Goal: Information Seeking & Learning: Learn about a topic

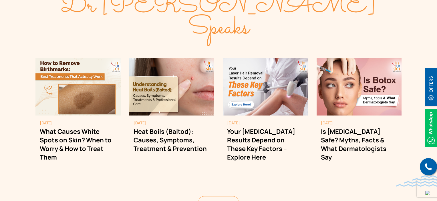
scroll to position [1603, 0]
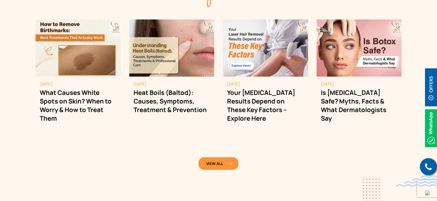
click at [221, 157] on link "View All" at bounding box center [219, 163] width 40 height 13
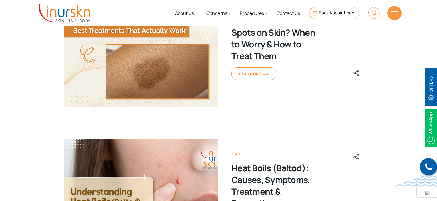
scroll to position [143, 0]
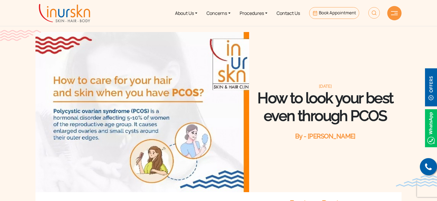
click at [69, 12] on img at bounding box center [64, 13] width 51 height 18
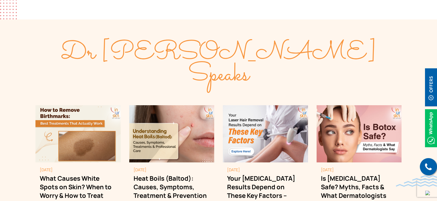
scroll to position [1632, 0]
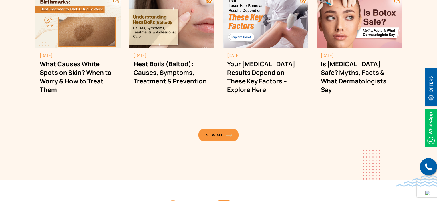
click at [210, 133] on span "View All" at bounding box center [218, 135] width 25 height 5
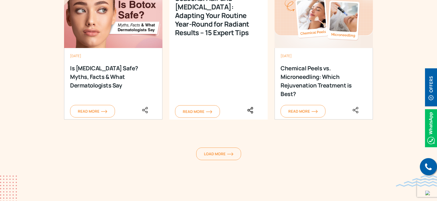
scroll to position [916, 0]
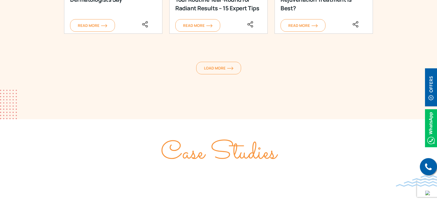
click at [223, 70] on span "Load More" at bounding box center [218, 68] width 29 height 5
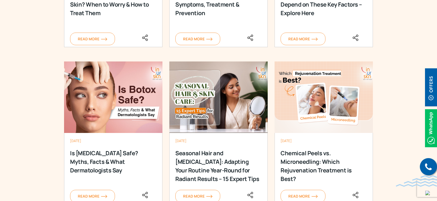
scroll to position [744, 0]
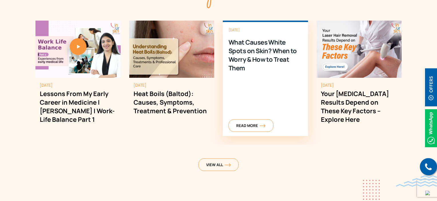
scroll to position [1603, 0]
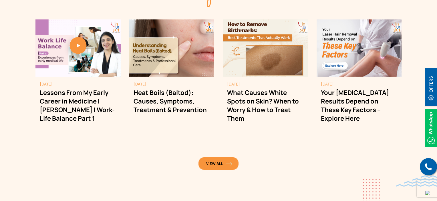
click at [220, 161] on span "View All" at bounding box center [218, 163] width 25 height 5
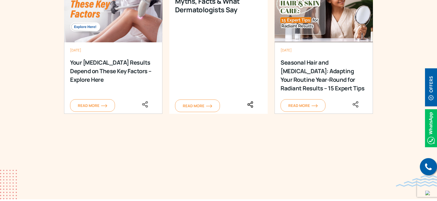
scroll to position [887, 0]
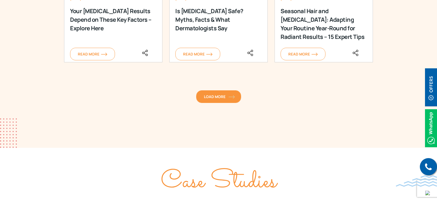
click at [215, 98] on span "Load More" at bounding box center [218, 96] width 29 height 5
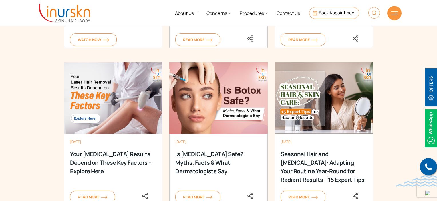
scroll to position [687, 0]
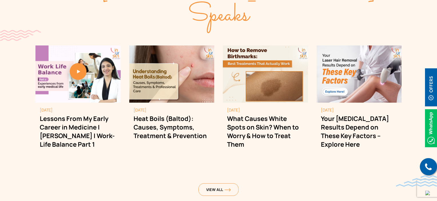
scroll to position [1546, 0]
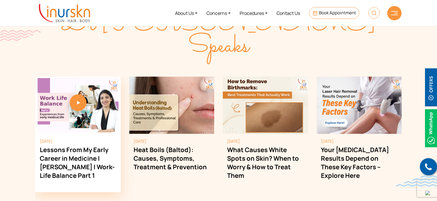
click at [72, 102] on link "1 / 4" at bounding box center [77, 105] width 85 height 6
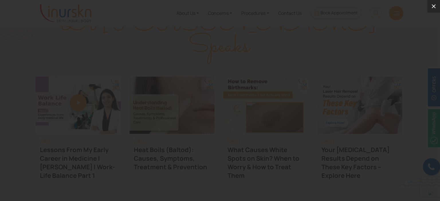
click at [433, 6] on icon at bounding box center [433, 6] width 4 height 4
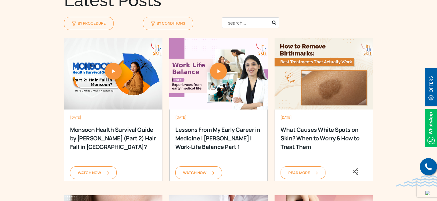
scroll to position [601, 0]
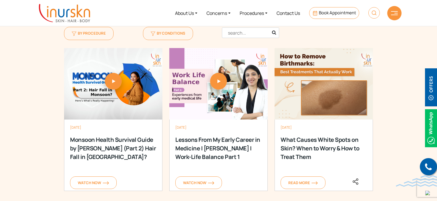
click at [114, 80] on link at bounding box center [113, 83] width 98 height 6
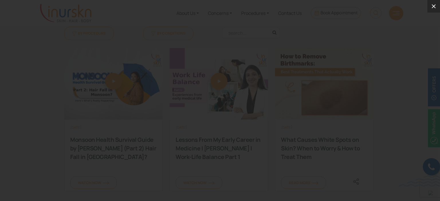
click at [435, 5] on icon at bounding box center [433, 6] width 7 height 7
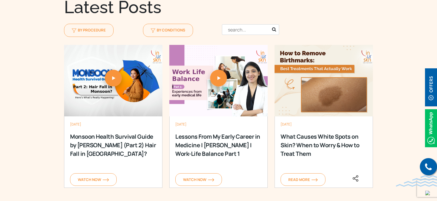
scroll to position [572, 0]
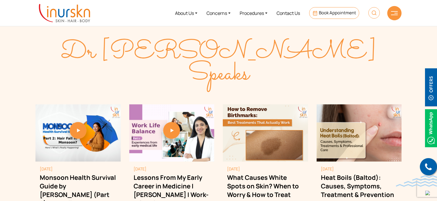
scroll to position [1517, 0]
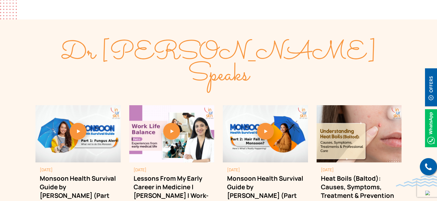
scroll to position [1546, 0]
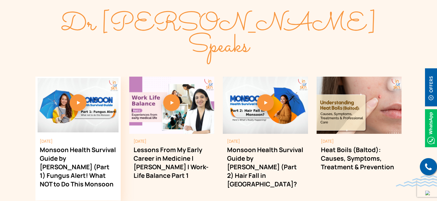
click at [76, 102] on link "1 / 4" at bounding box center [77, 105] width 85 height 6
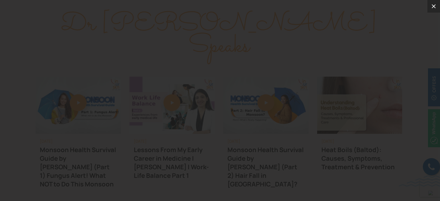
click at [432, 5] on icon at bounding box center [433, 6] width 4 height 4
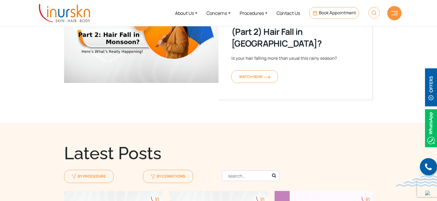
scroll to position [401, 0]
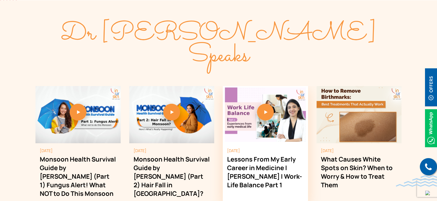
scroll to position [1547, 0]
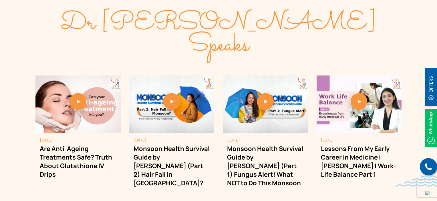
scroll to position [1576, 0]
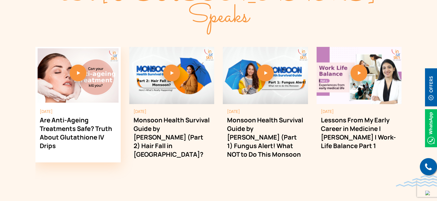
click at [80, 72] on link "1 / 4" at bounding box center [77, 75] width 85 height 6
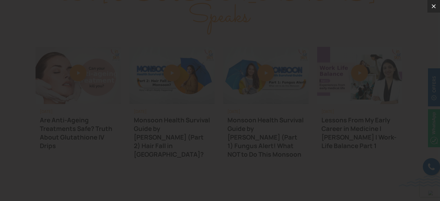
click at [434, 7] on icon at bounding box center [433, 6] width 7 height 7
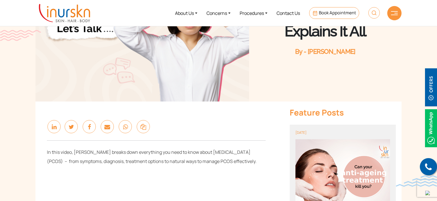
scroll to position [86, 0]
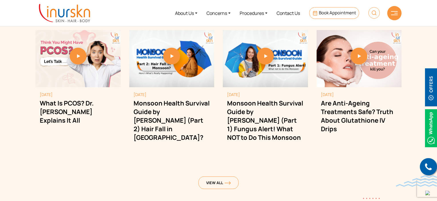
scroll to position [1576, 0]
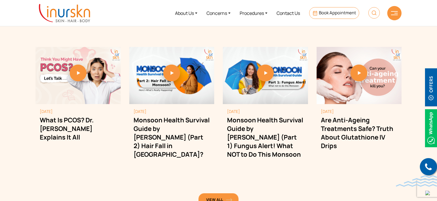
click at [231, 194] on link "View All" at bounding box center [219, 200] width 40 height 13
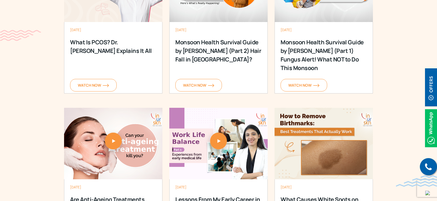
scroll to position [716, 0]
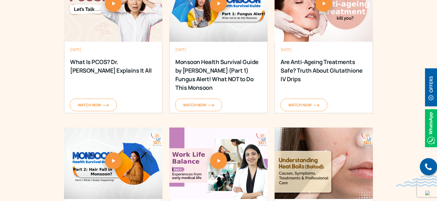
scroll to position [658, 0]
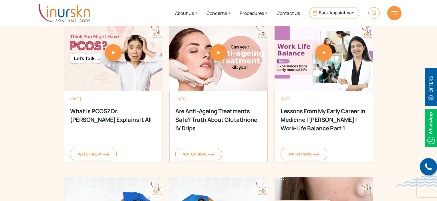
scroll to position [630, 0]
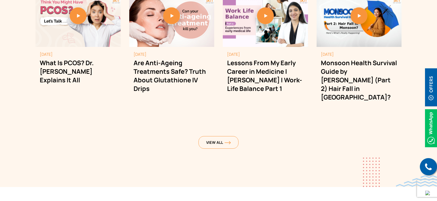
scroll to position [1576, 0]
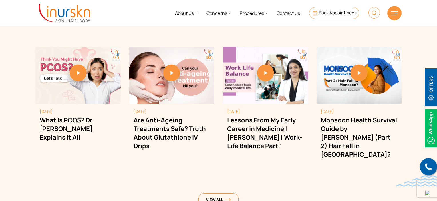
click at [240, 194] on div "View All" at bounding box center [218, 201] width 339 height 14
click at [231, 194] on link "View All" at bounding box center [219, 200] width 40 height 13
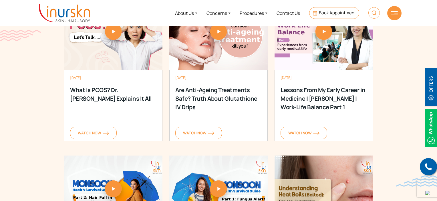
scroll to position [630, 0]
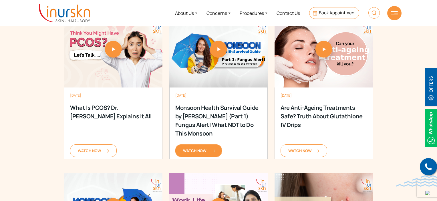
scroll to position [630, 0]
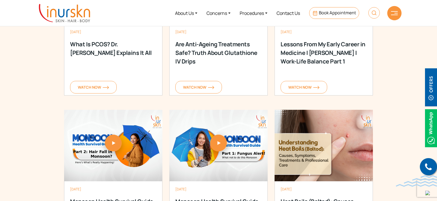
scroll to position [687, 0]
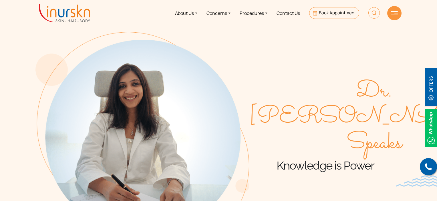
scroll to position [687, 0]
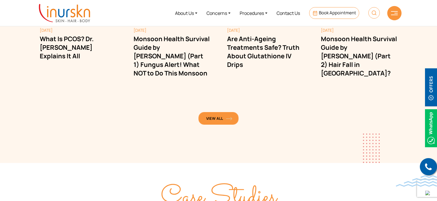
scroll to position [1633, 0]
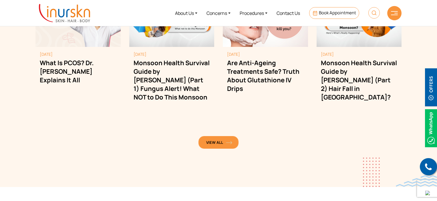
click at [219, 136] on link "View All" at bounding box center [219, 142] width 40 height 13
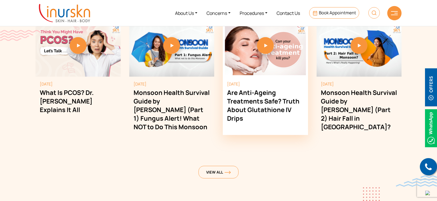
scroll to position [1574, 0]
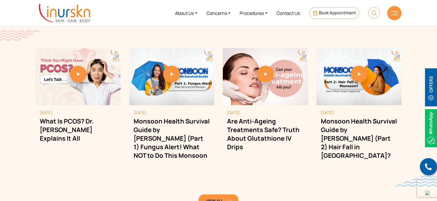
click at [218, 198] on span "View All" at bounding box center [218, 200] width 25 height 5
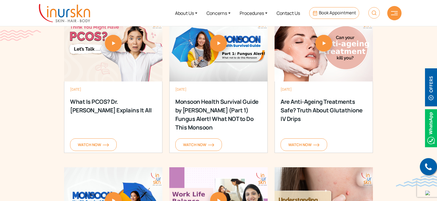
scroll to position [601, 0]
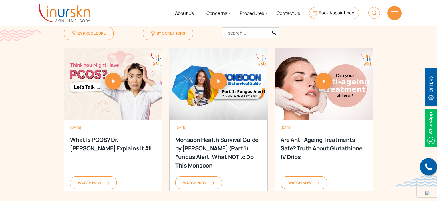
click at [119, 82] on link at bounding box center [113, 83] width 98 height 6
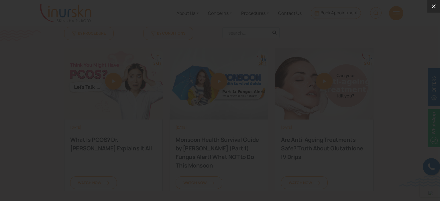
click at [430, 6] on icon at bounding box center [433, 6] width 7 height 7
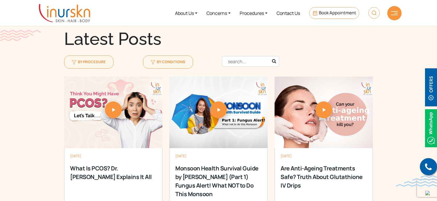
scroll to position [458, 0]
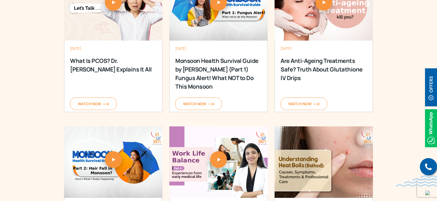
scroll to position [687, 0]
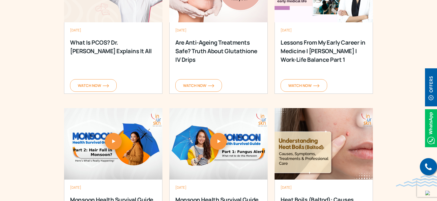
scroll to position [658, 0]
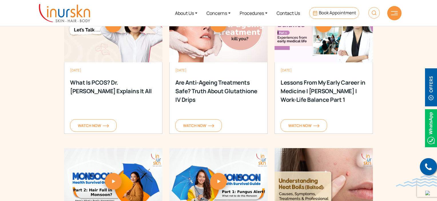
drag, startPoint x: 286, startPoint y: 70, endPoint x: 312, endPoint y: 69, distance: 26.1
click at [312, 69] on div "[DATE]" at bounding box center [324, 70] width 86 height 5
click at [321, 67] on div "9 September 2025 Lessons From My Early Career in Medicine | Dr. Sejal Saheta | …" at bounding box center [324, 98] width 98 height 72
drag, startPoint x: 290, startPoint y: 70, endPoint x: 316, endPoint y: 70, distance: 25.5
click at [313, 70] on div "[DATE]" at bounding box center [324, 70] width 86 height 5
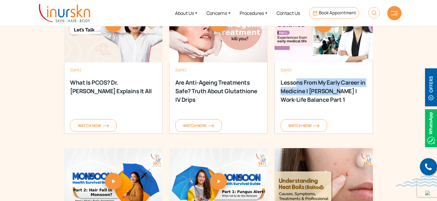
drag, startPoint x: 295, startPoint y: 82, endPoint x: 341, endPoint y: 90, distance: 47.3
click at [335, 91] on div "Lessons From My Early Career in Medicine | [PERSON_NAME] | Work-Life Balance Pa…" at bounding box center [324, 89] width 86 height 23
click at [321, 87] on div "Lessons From My Early Career in Medicine | [PERSON_NAME] | Work-Life Balance Pa…" at bounding box center [324, 89] width 86 height 23
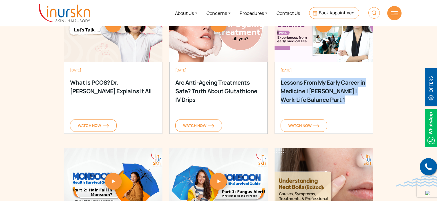
click at [321, 87] on div "Lessons From My Early Career in Medicine | [PERSON_NAME] | Work-Life Balance Pa…" at bounding box center [324, 89] width 86 height 23
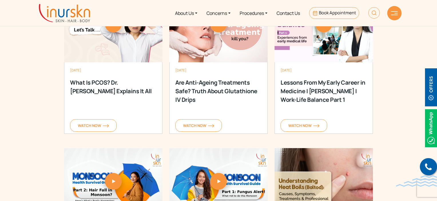
drag, startPoint x: 280, startPoint y: 70, endPoint x: 310, endPoint y: 72, distance: 29.8
click at [310, 72] on div "[DATE] Lessons From My Early Career in Medicine | [PERSON_NAME] | Work-Life Bal…" at bounding box center [324, 98] width 98 height 72
click at [339, 78] on div "[DATE] Lessons From My Early Career in Medicine | [PERSON_NAME] | Work-Life Bal…" at bounding box center [324, 98] width 98 height 72
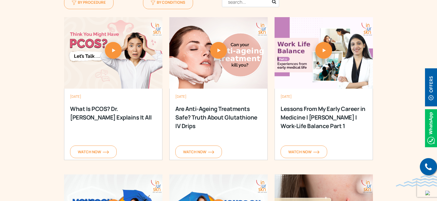
scroll to position [658, 0]
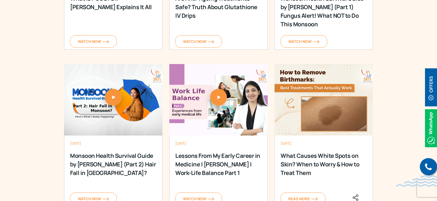
scroll to position [773, 0]
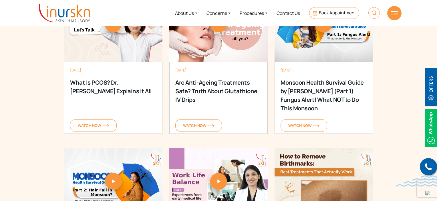
scroll to position [601, 0]
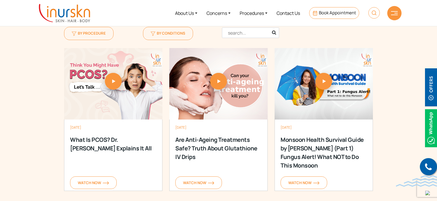
click at [112, 82] on link at bounding box center [113, 83] width 98 height 6
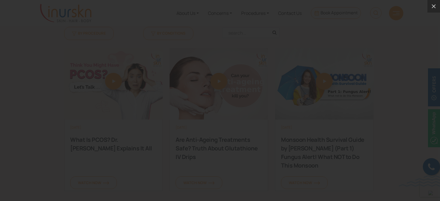
click at [435, 13] on div at bounding box center [220, 100] width 440 height 201
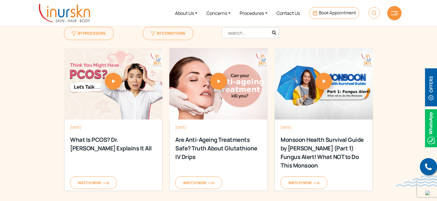
click at [112, 80] on link at bounding box center [113, 83] width 98 height 6
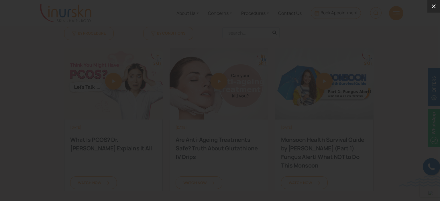
click at [431, 6] on icon at bounding box center [433, 6] width 7 height 7
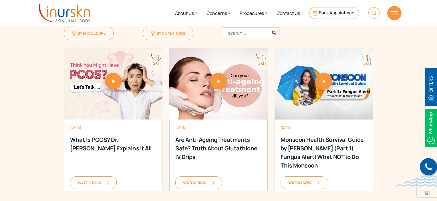
click at [224, 80] on link at bounding box center [218, 83] width 98 height 6
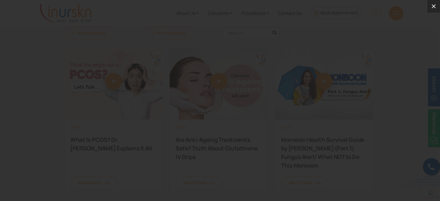
click at [432, 9] on icon at bounding box center [433, 6] width 7 height 7
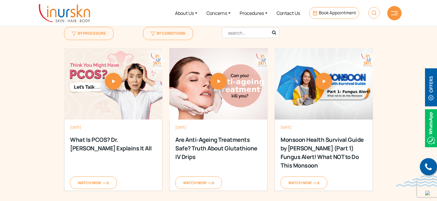
click at [326, 84] on link at bounding box center [324, 83] width 98 height 6
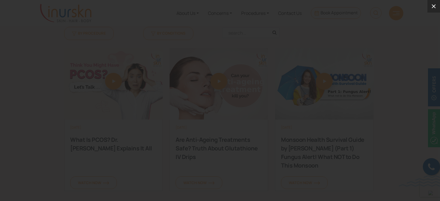
click at [432, 11] on button at bounding box center [433, 6] width 13 height 13
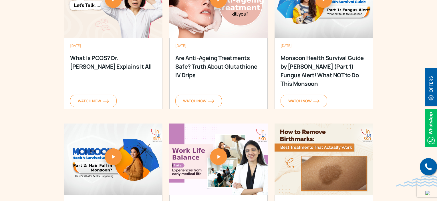
scroll to position [687, 0]
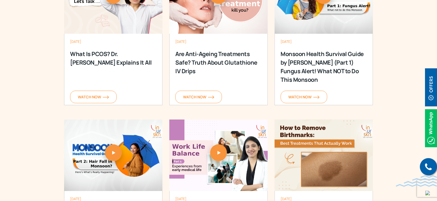
click at [116, 152] on link at bounding box center [113, 155] width 98 height 6
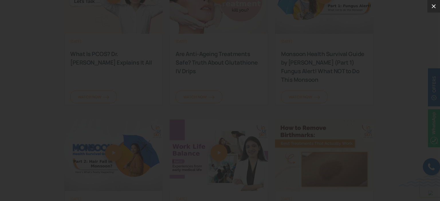
click at [435, 8] on icon at bounding box center [433, 6] width 7 height 7
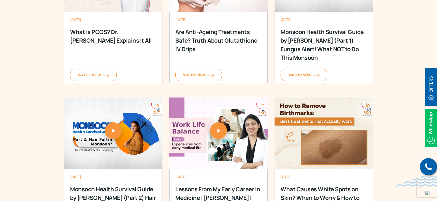
scroll to position [716, 0]
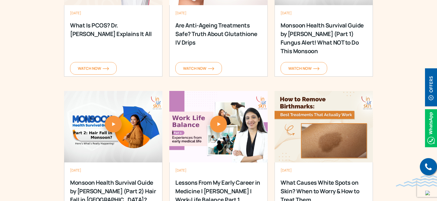
click at [218, 124] on link at bounding box center [218, 126] width 98 height 6
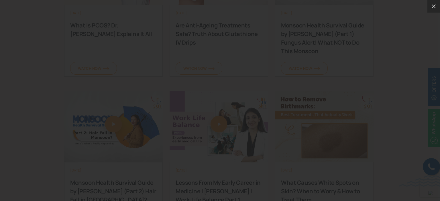
click at [3, 76] on div at bounding box center [220, 100] width 440 height 201
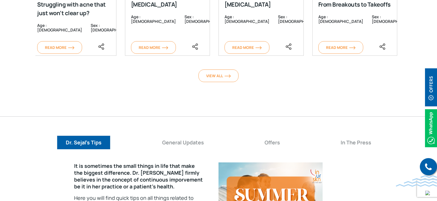
scroll to position [1259, 0]
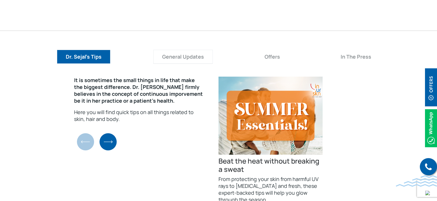
click at [191, 63] on button "General Updates" at bounding box center [183, 57] width 60 height 14
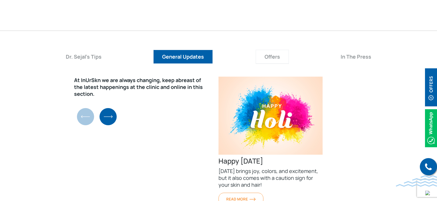
click at [267, 61] on button "Offers" at bounding box center [272, 57] width 33 height 14
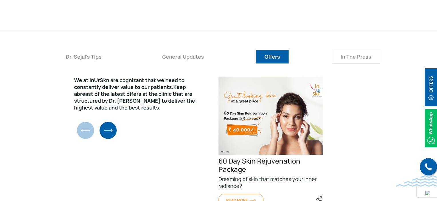
click at [354, 58] on button "In The Press" at bounding box center [356, 57] width 48 height 14
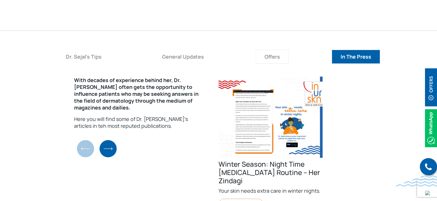
click at [277, 55] on button "Offers" at bounding box center [272, 57] width 33 height 14
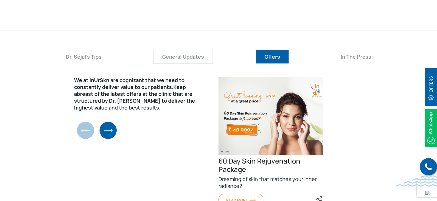
click at [185, 61] on button "General Updates" at bounding box center [183, 57] width 60 height 14
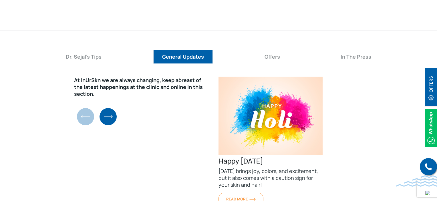
click at [97, 65] on ul "Dr. Sejal's Tips General Updates Offers In The Press" at bounding box center [218, 61] width 366 height 22
click at [97, 62] on button "Dr. Sejal's Tips" at bounding box center [84, 57] width 54 height 14
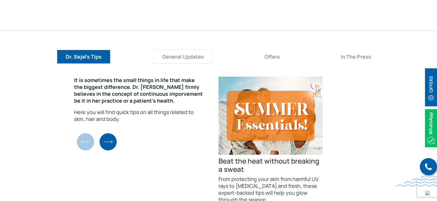
click at [177, 60] on button "General Updates" at bounding box center [183, 57] width 60 height 14
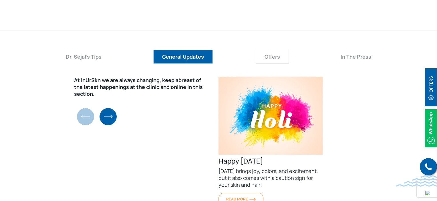
click at [284, 60] on button "Offers" at bounding box center [272, 57] width 33 height 14
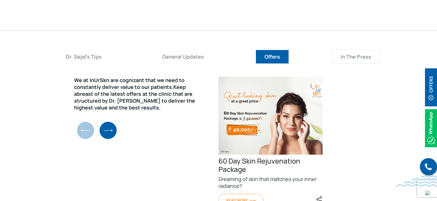
click at [357, 62] on button "In The Press" at bounding box center [356, 57] width 48 height 14
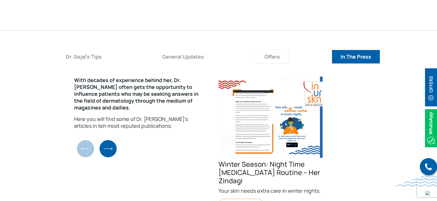
click at [273, 56] on button "Offers" at bounding box center [272, 57] width 33 height 14
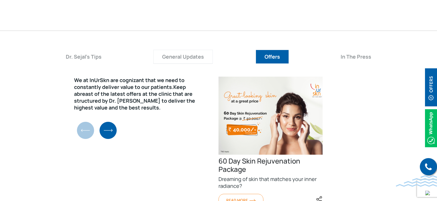
click at [202, 54] on button "General Updates" at bounding box center [183, 57] width 60 height 14
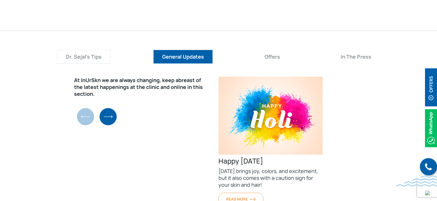
click at [100, 57] on button "Dr. Sejal's Tips" at bounding box center [84, 57] width 54 height 14
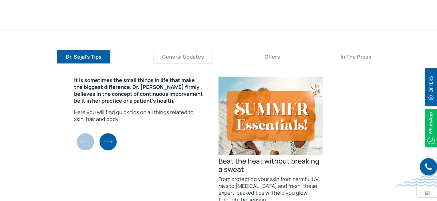
click at [189, 63] on button "General Updates" at bounding box center [183, 57] width 60 height 14
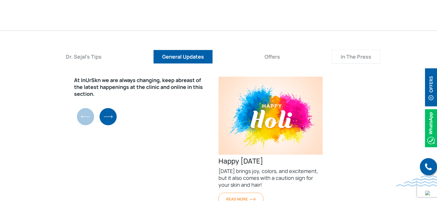
click at [339, 56] on button "In The Press" at bounding box center [356, 57] width 48 height 14
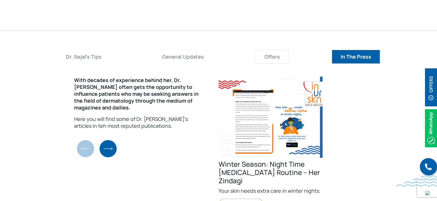
click at [268, 62] on button "Offers" at bounding box center [272, 57] width 33 height 14
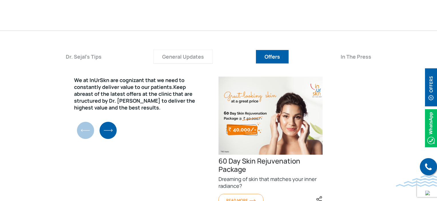
click at [153, 58] on button "General Updates" at bounding box center [183, 57] width 60 height 14
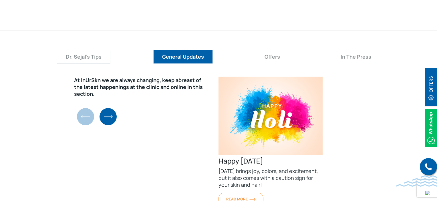
click at [70, 58] on button "Dr. Sejal's Tips" at bounding box center [84, 57] width 54 height 14
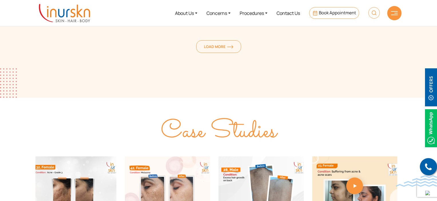
scroll to position [887, 0]
